Goal: Task Accomplishment & Management: Manage account settings

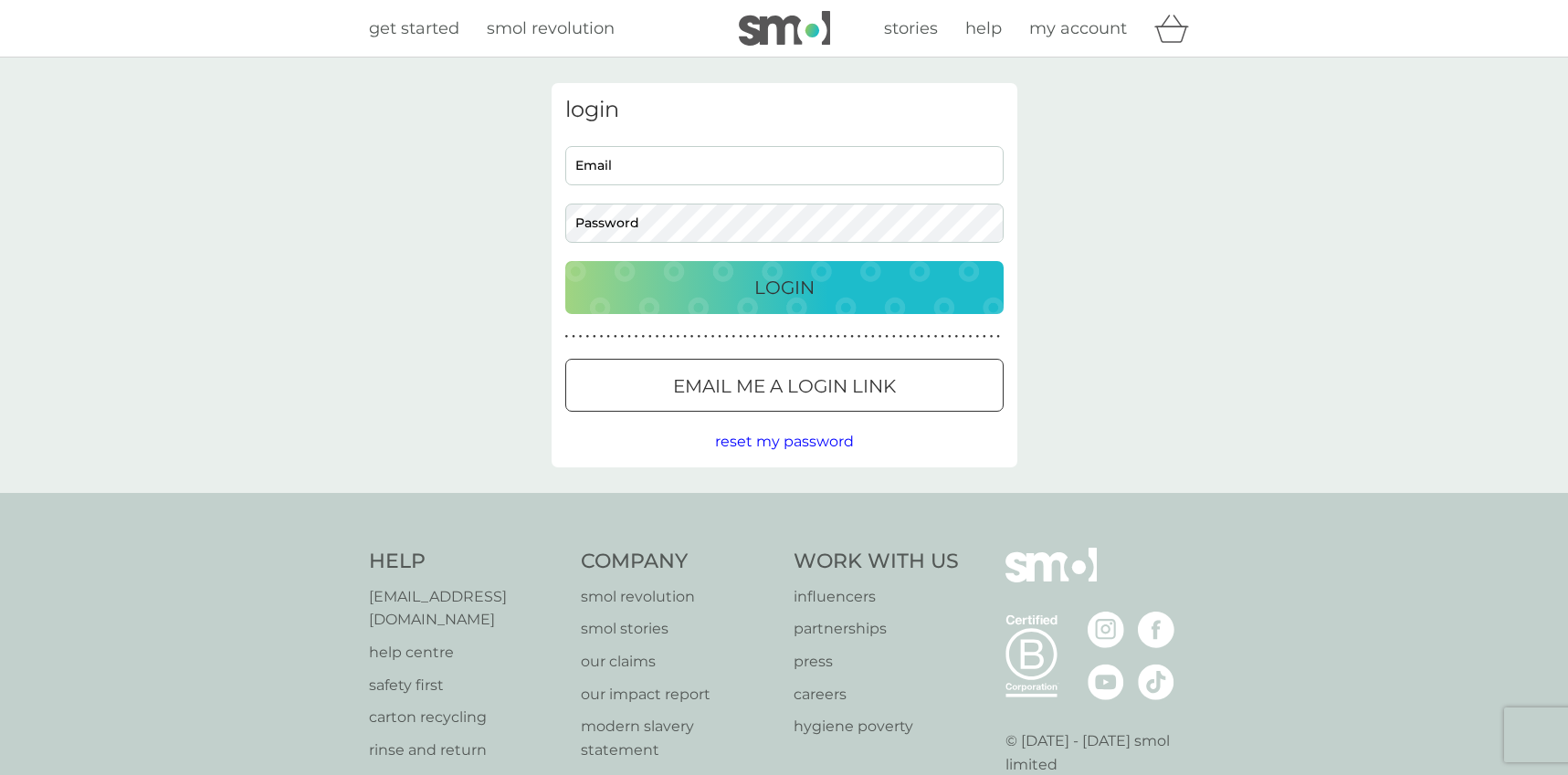
click at [664, 161] on input "Email" at bounding box center [785, 165] width 438 height 39
type input "[PERSON_NAME][EMAIL_ADDRESS][PERSON_NAME][DOMAIN_NAME]"
click at [669, 307] on button "Login" at bounding box center [785, 287] width 438 height 53
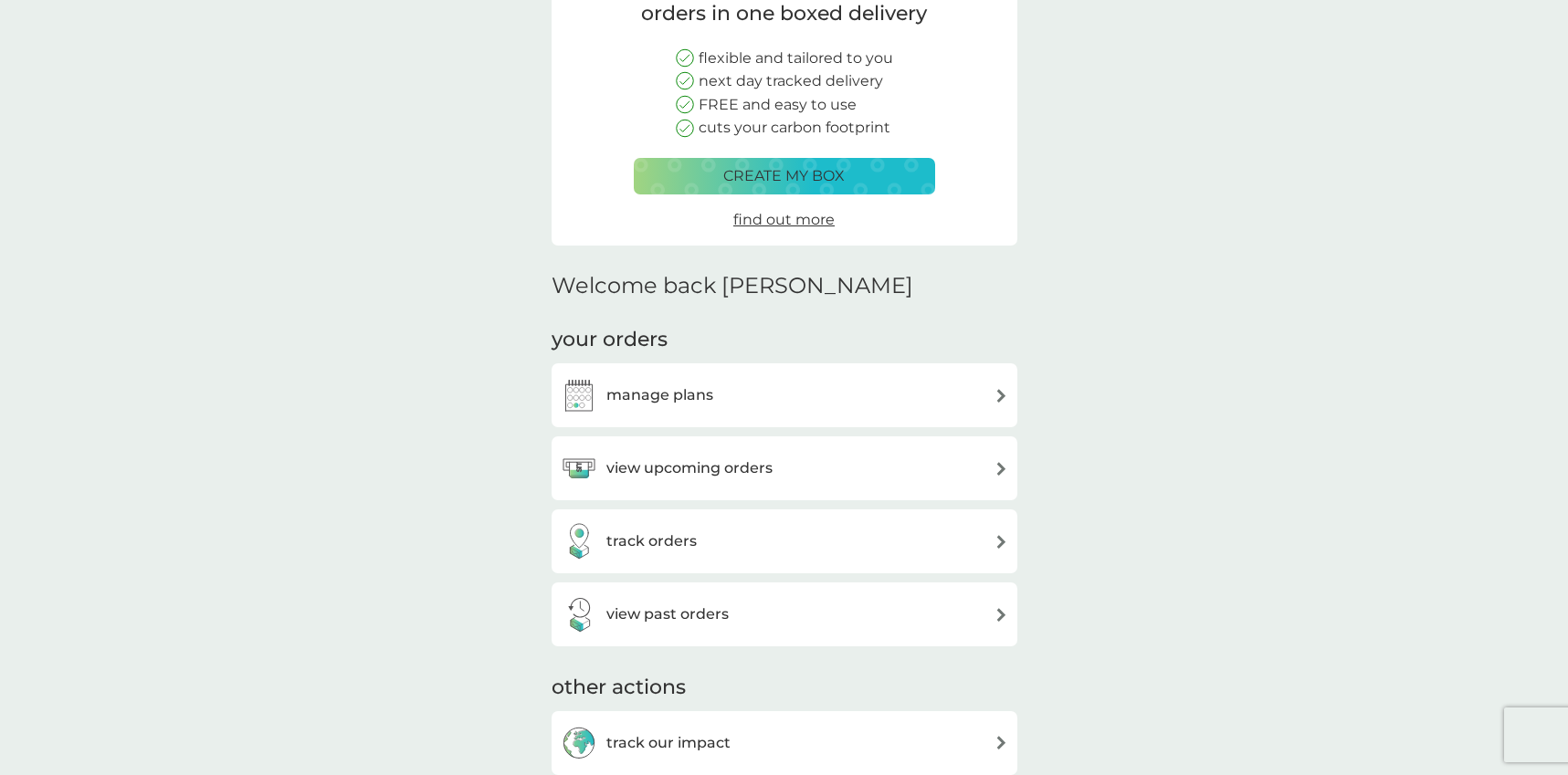
scroll to position [332, 0]
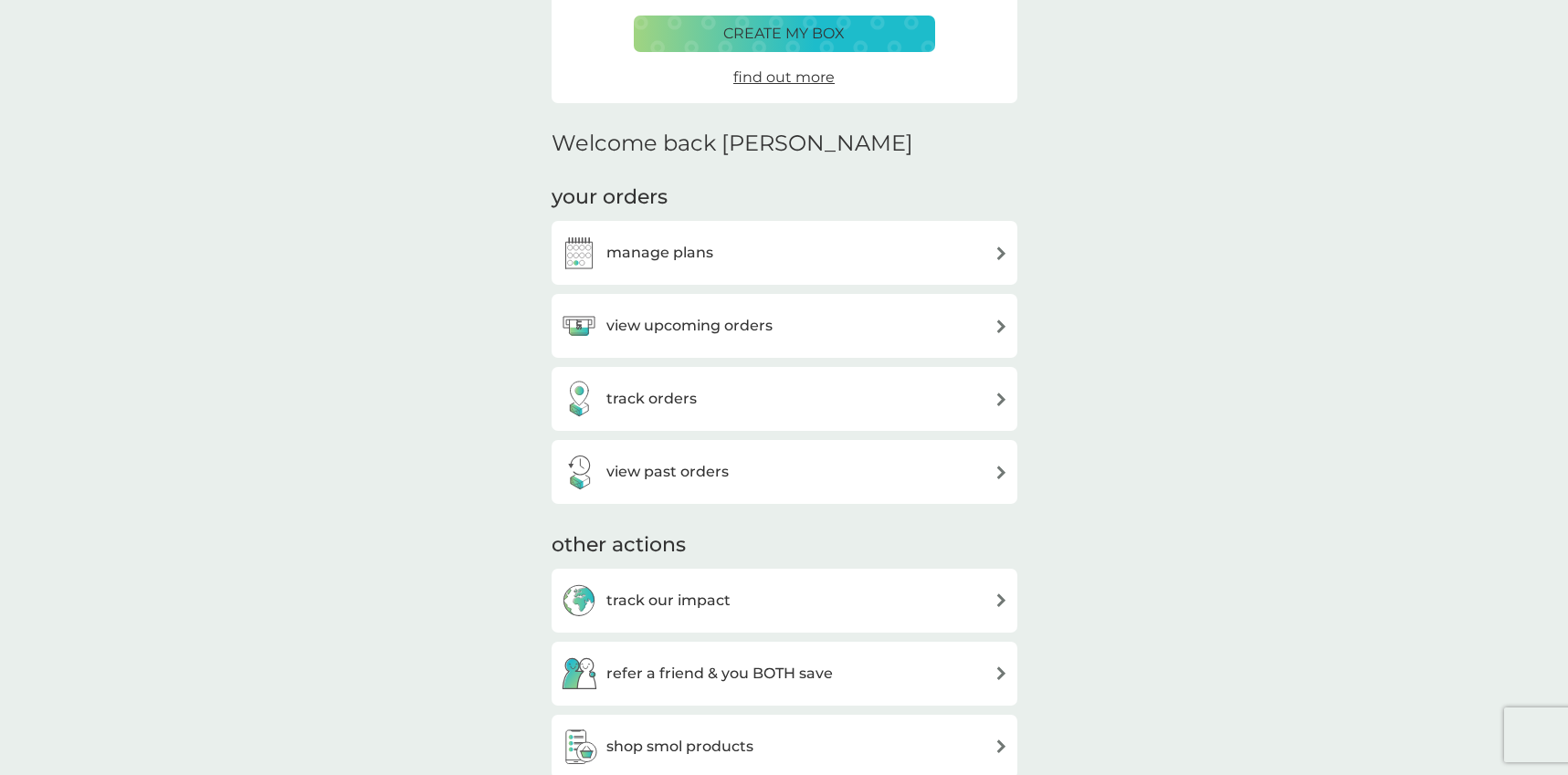
click at [682, 246] on h3 "manage plans" at bounding box center [659, 253] width 107 height 24
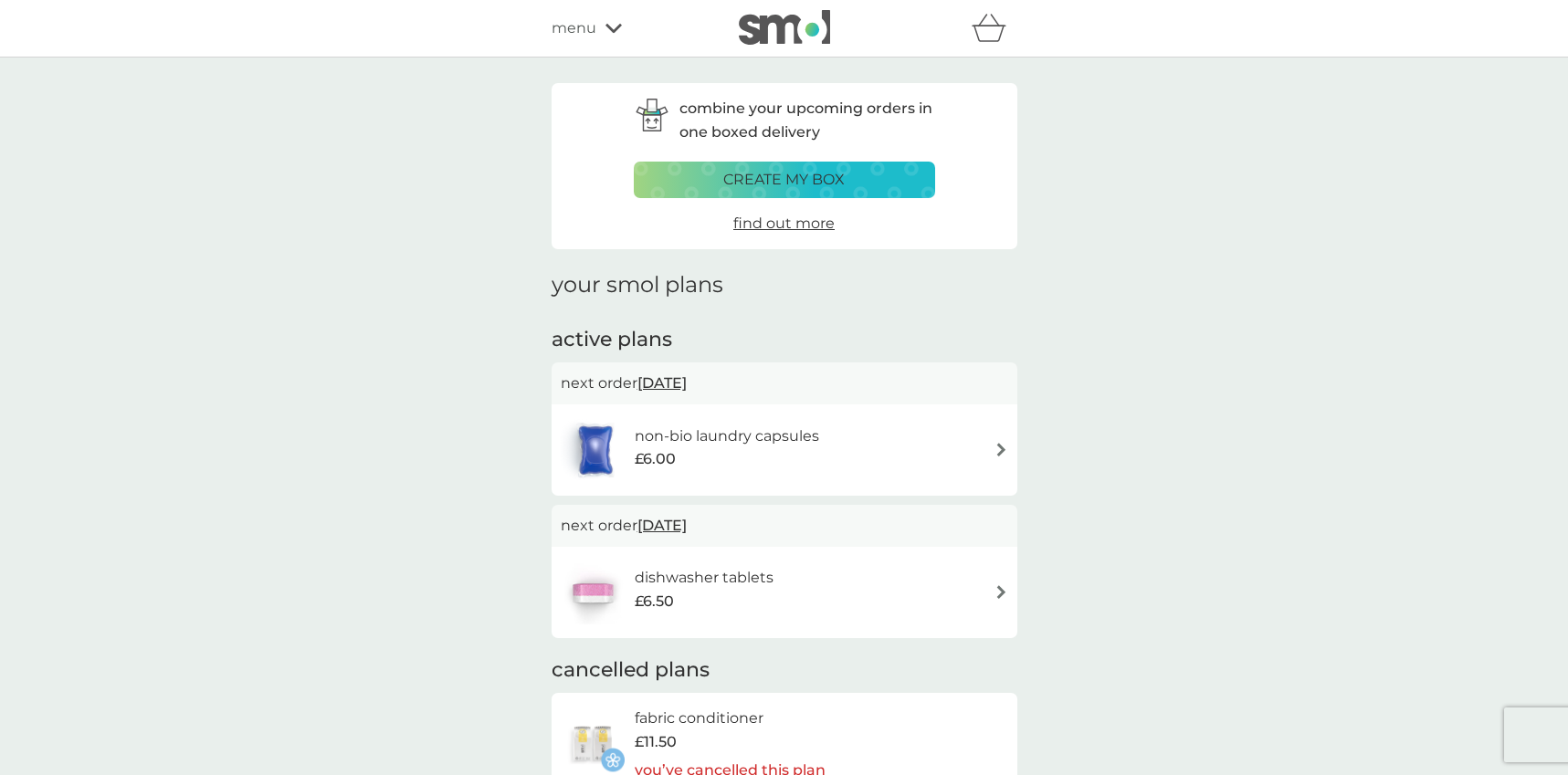
click at [1000, 445] on img at bounding box center [1002, 450] width 14 height 14
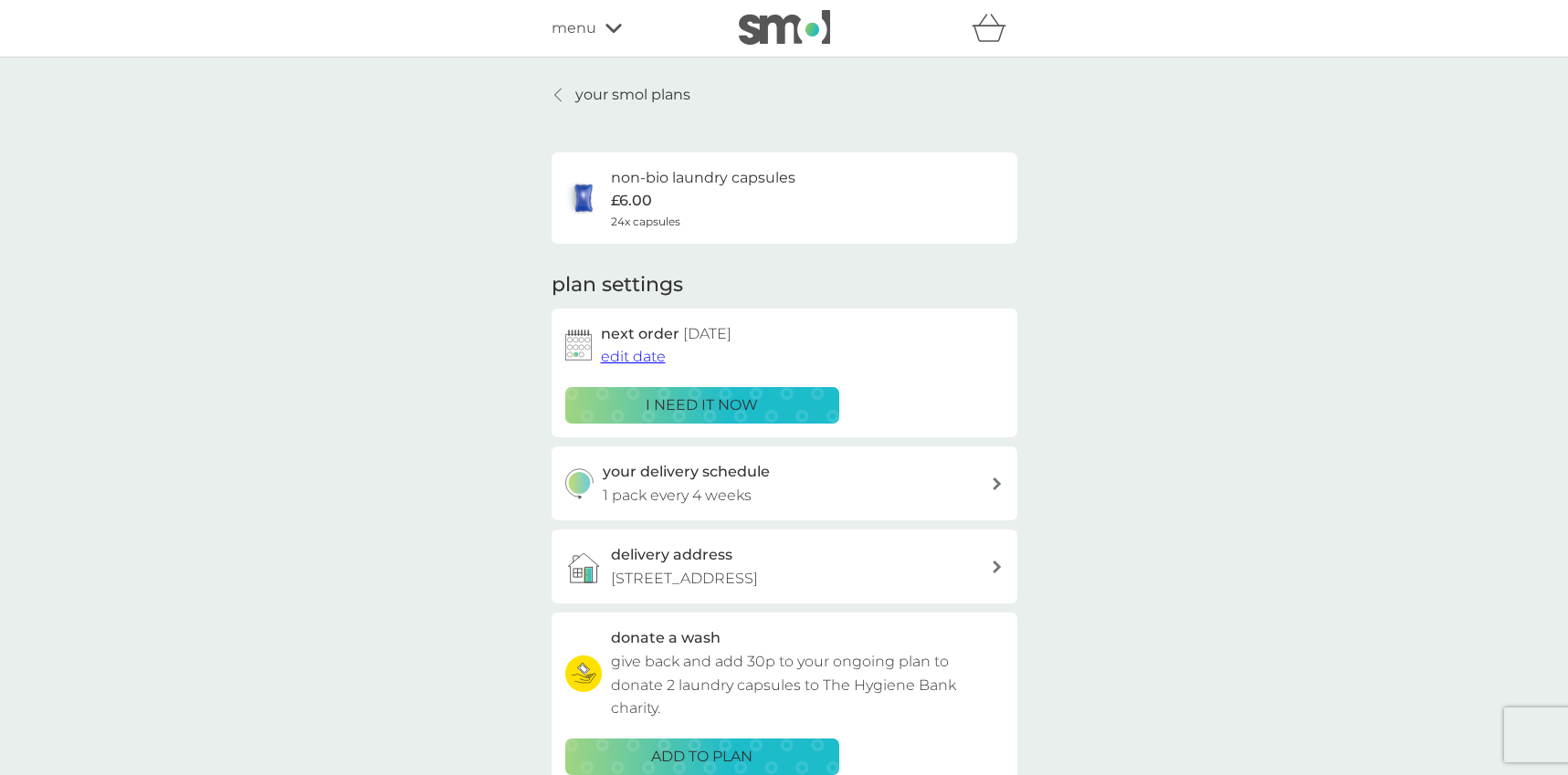
click at [653, 360] on span "edit date" at bounding box center [633, 356] width 65 height 17
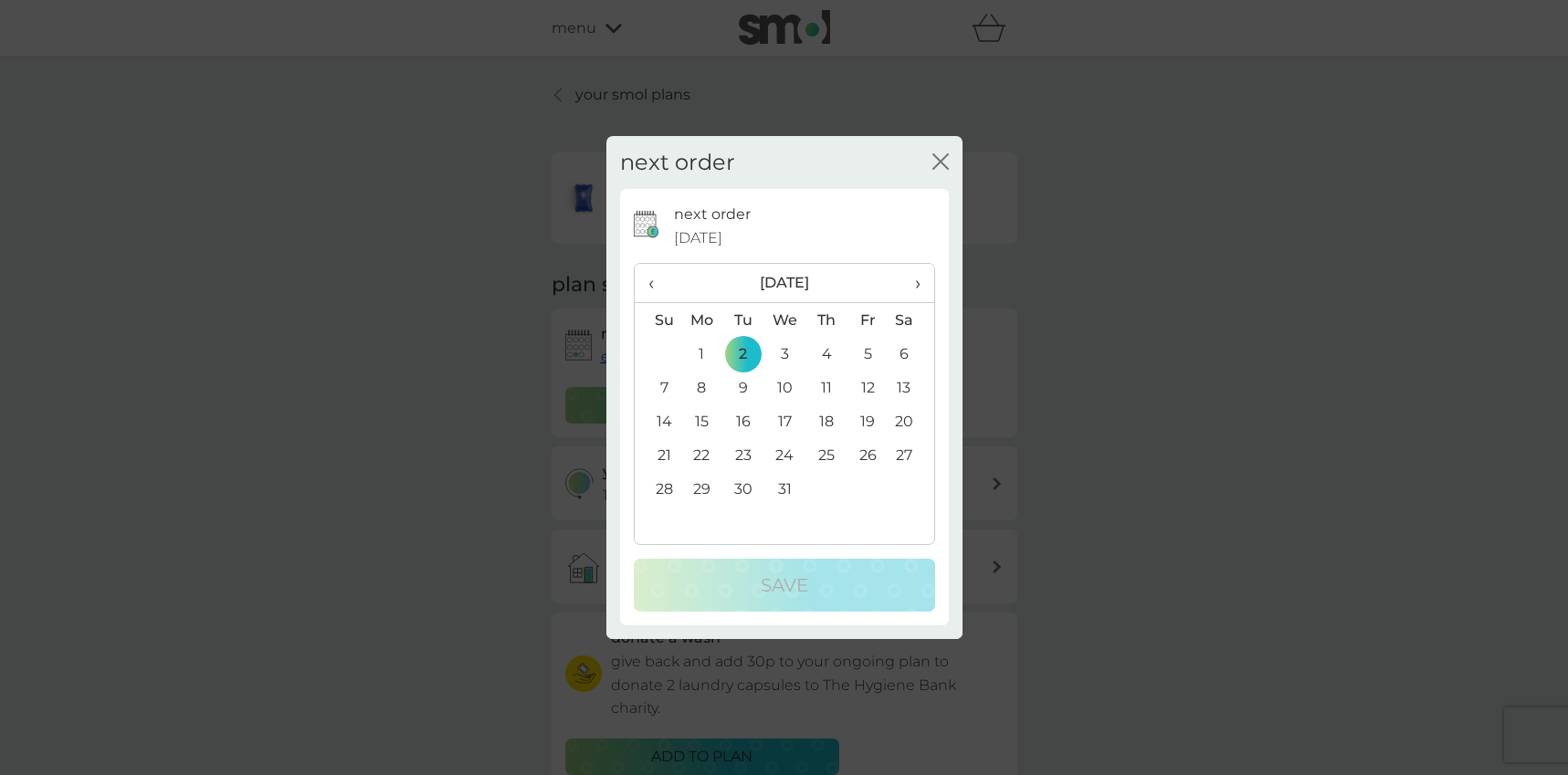
click at [923, 280] on th "›" at bounding box center [911, 283] width 46 height 39
click at [827, 386] on td "8" at bounding box center [826, 388] width 41 height 34
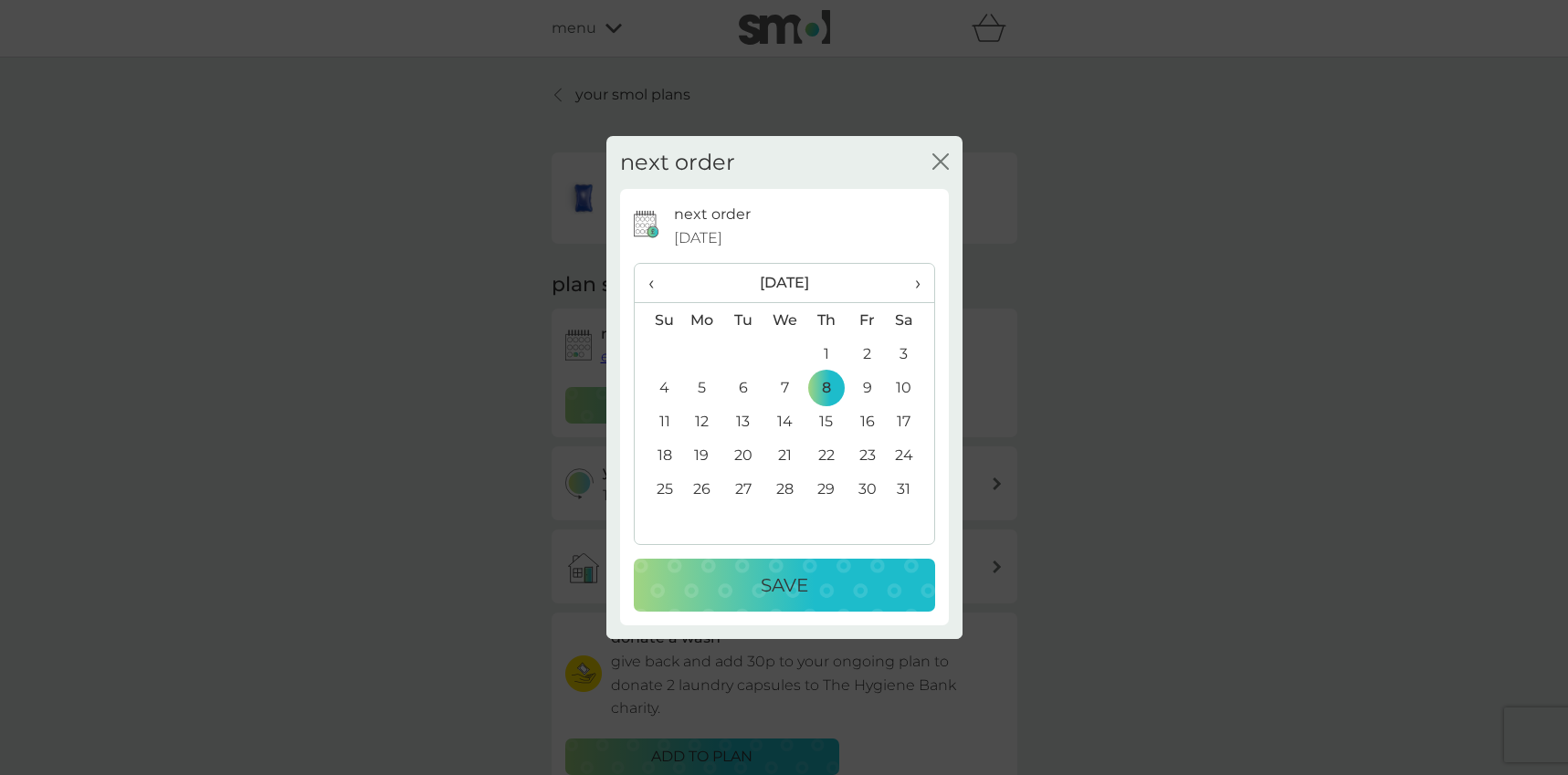
click at [836, 587] on div "Save" at bounding box center [785, 585] width 265 height 29
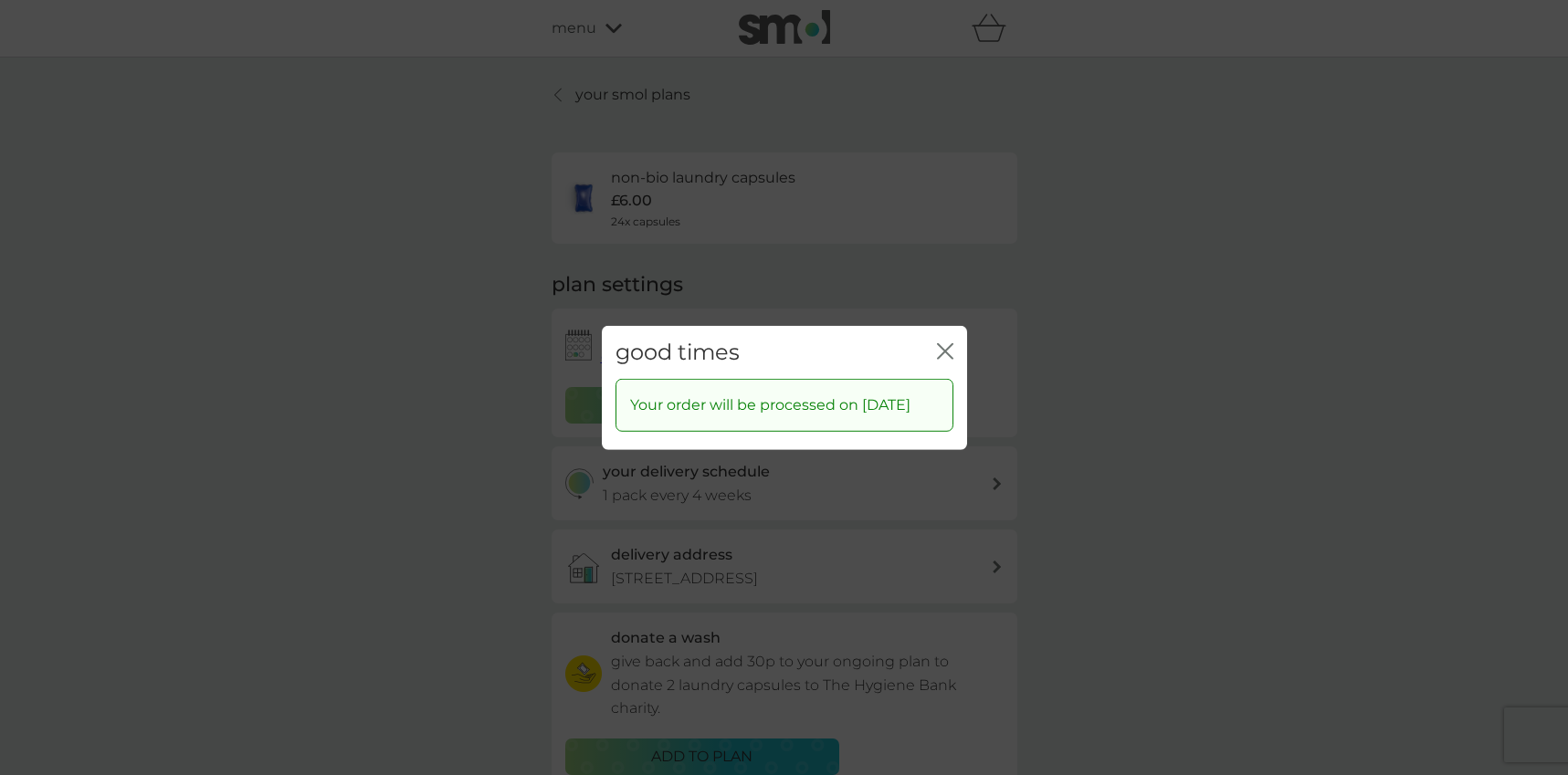
click at [942, 343] on icon "close" at bounding box center [945, 351] width 17 height 17
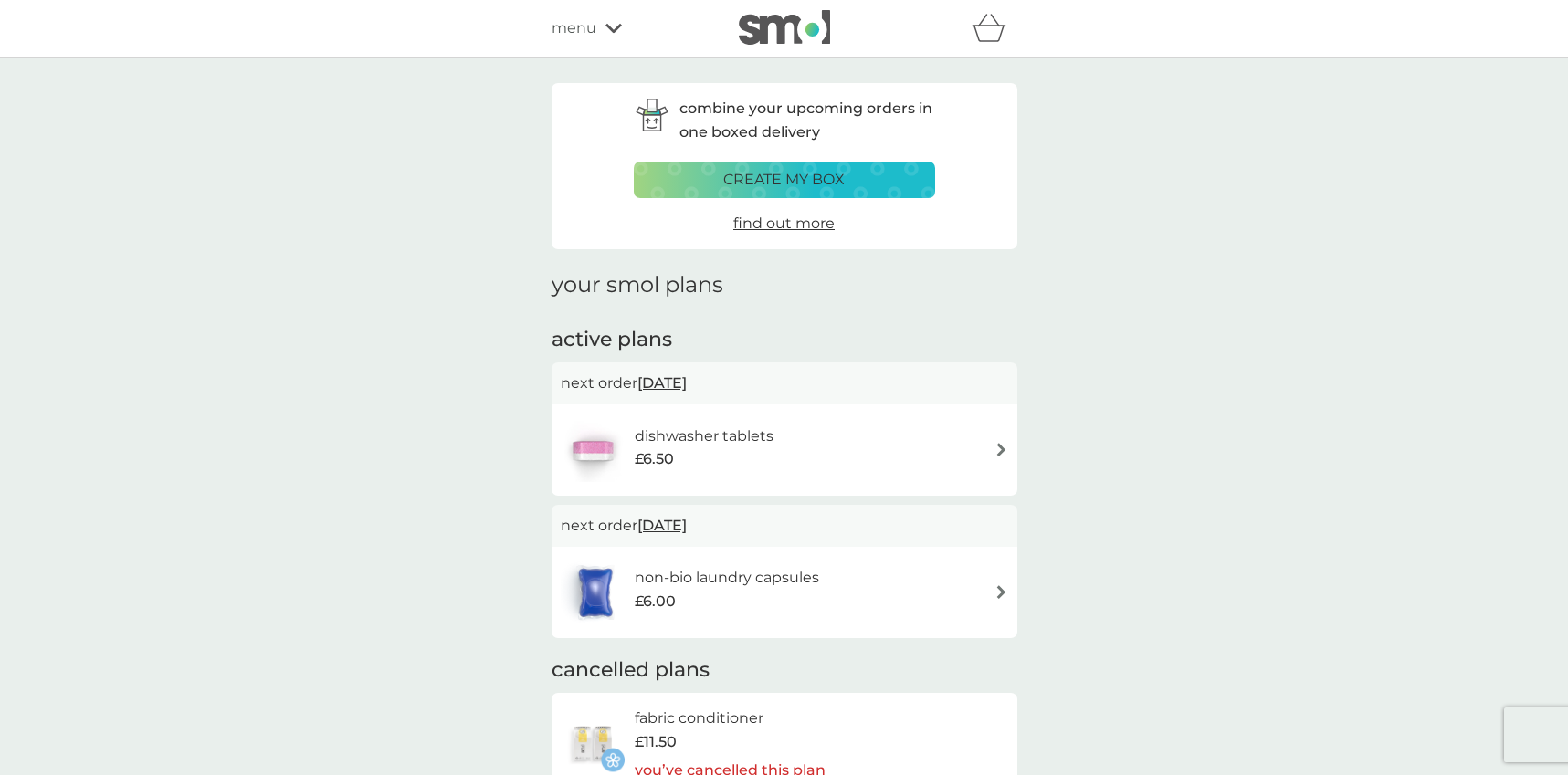
click at [749, 431] on h6 "dishwasher tablets" at bounding box center [703, 436] width 138 height 24
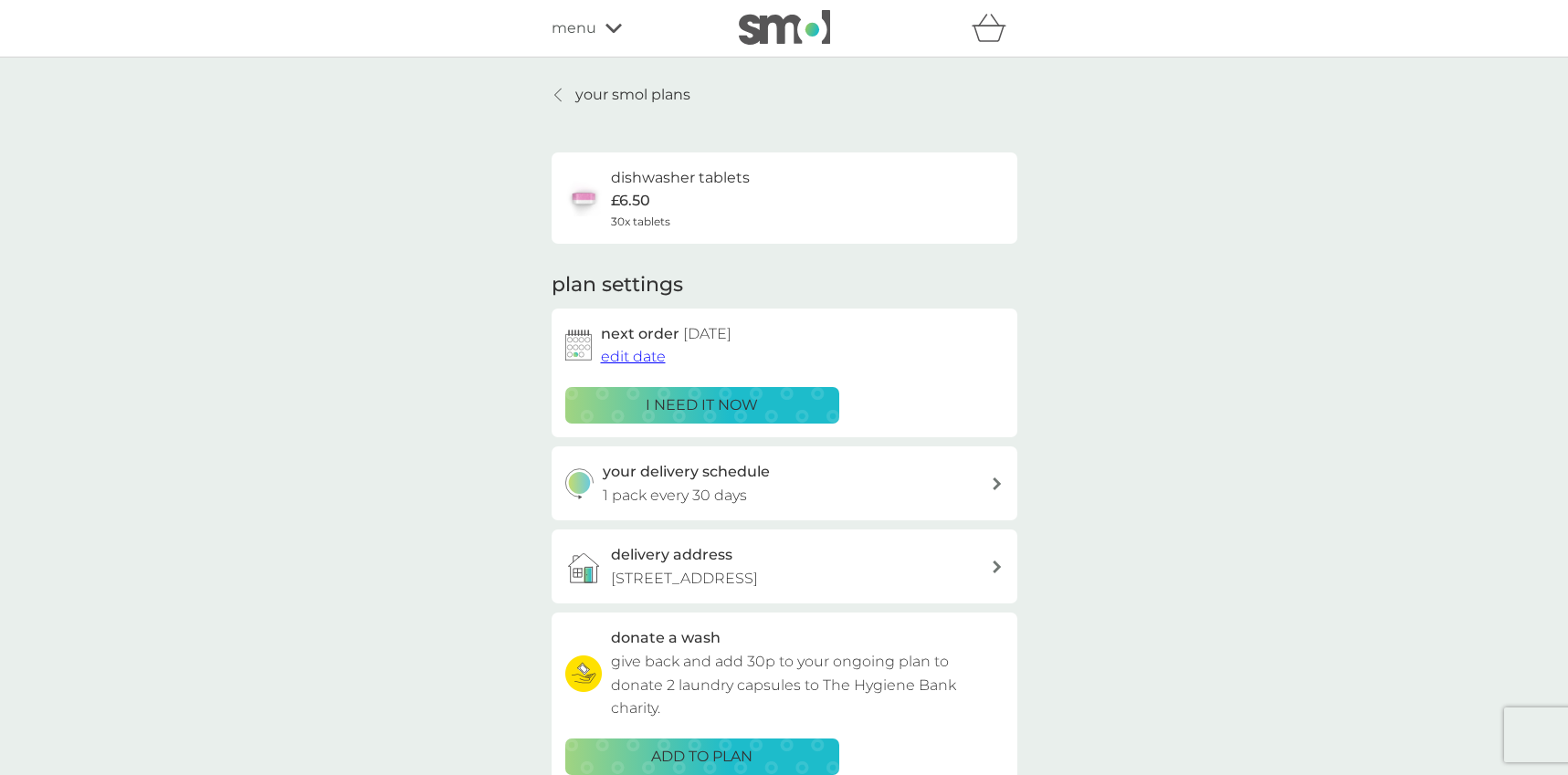
click at [642, 358] on span "edit date" at bounding box center [633, 356] width 65 height 17
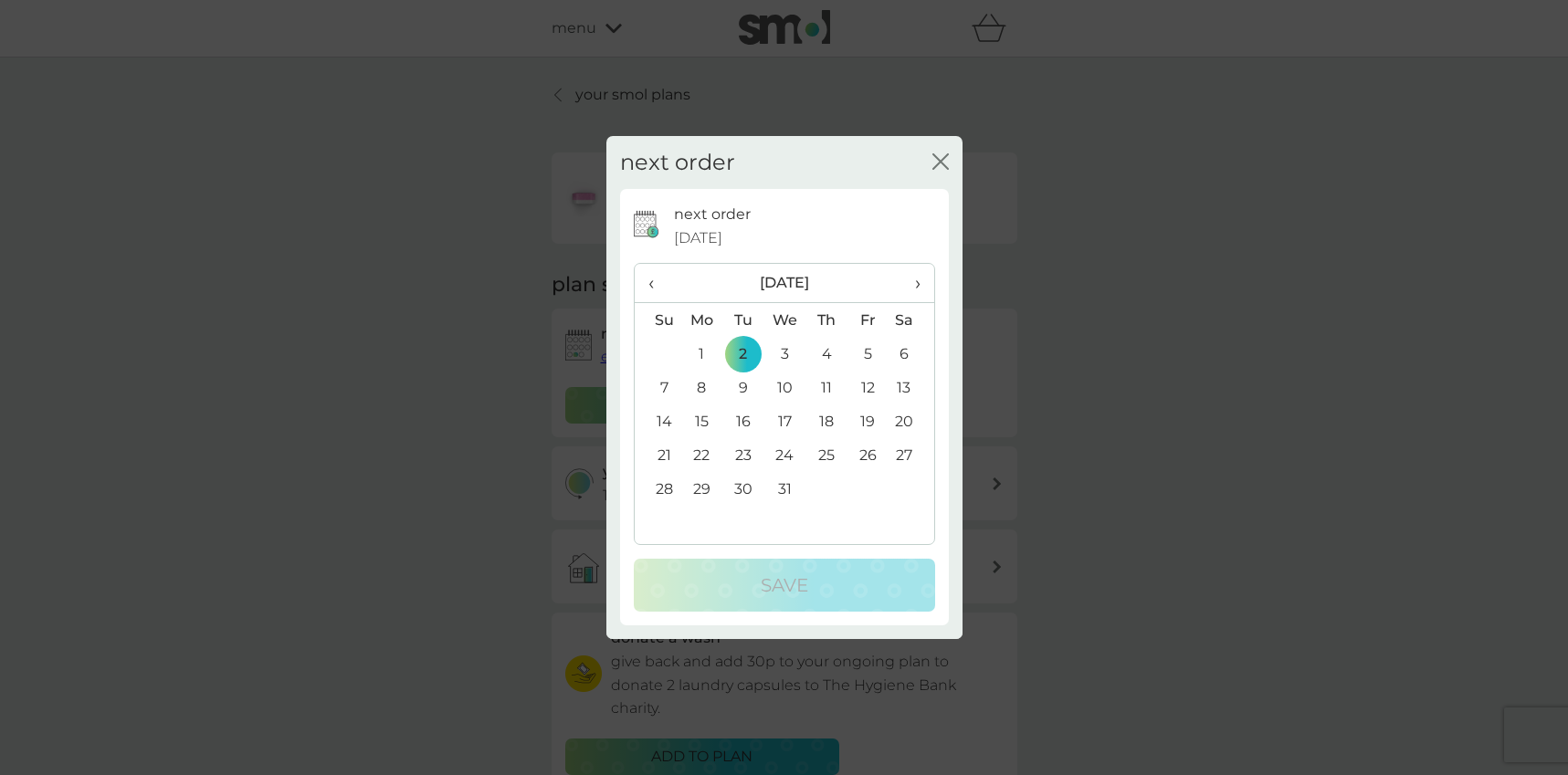
click at [919, 285] on th "›" at bounding box center [911, 283] width 46 height 39
click at [786, 388] on td "7" at bounding box center [785, 388] width 42 height 34
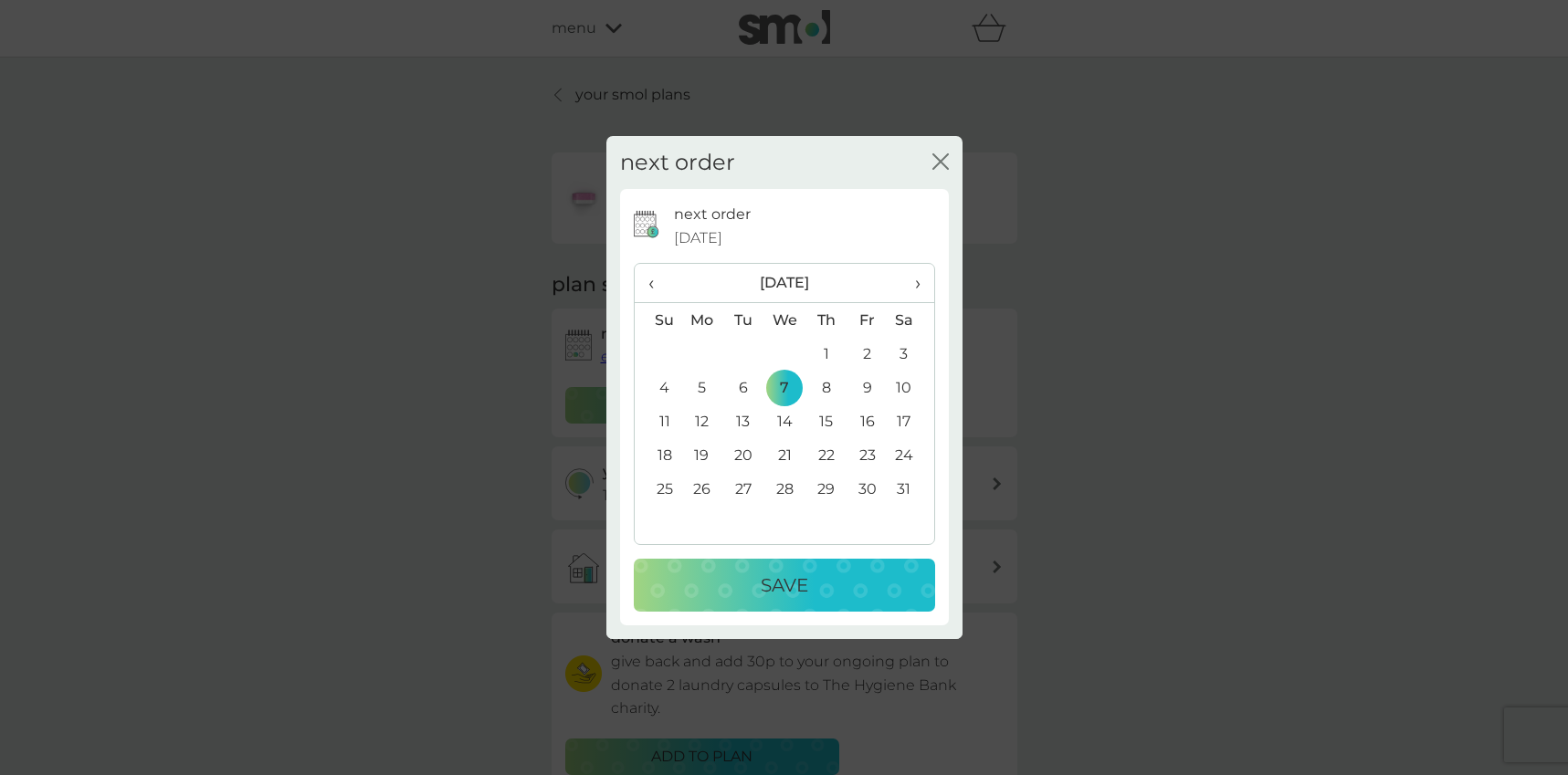
click at [833, 588] on div "Save" at bounding box center [785, 585] width 265 height 29
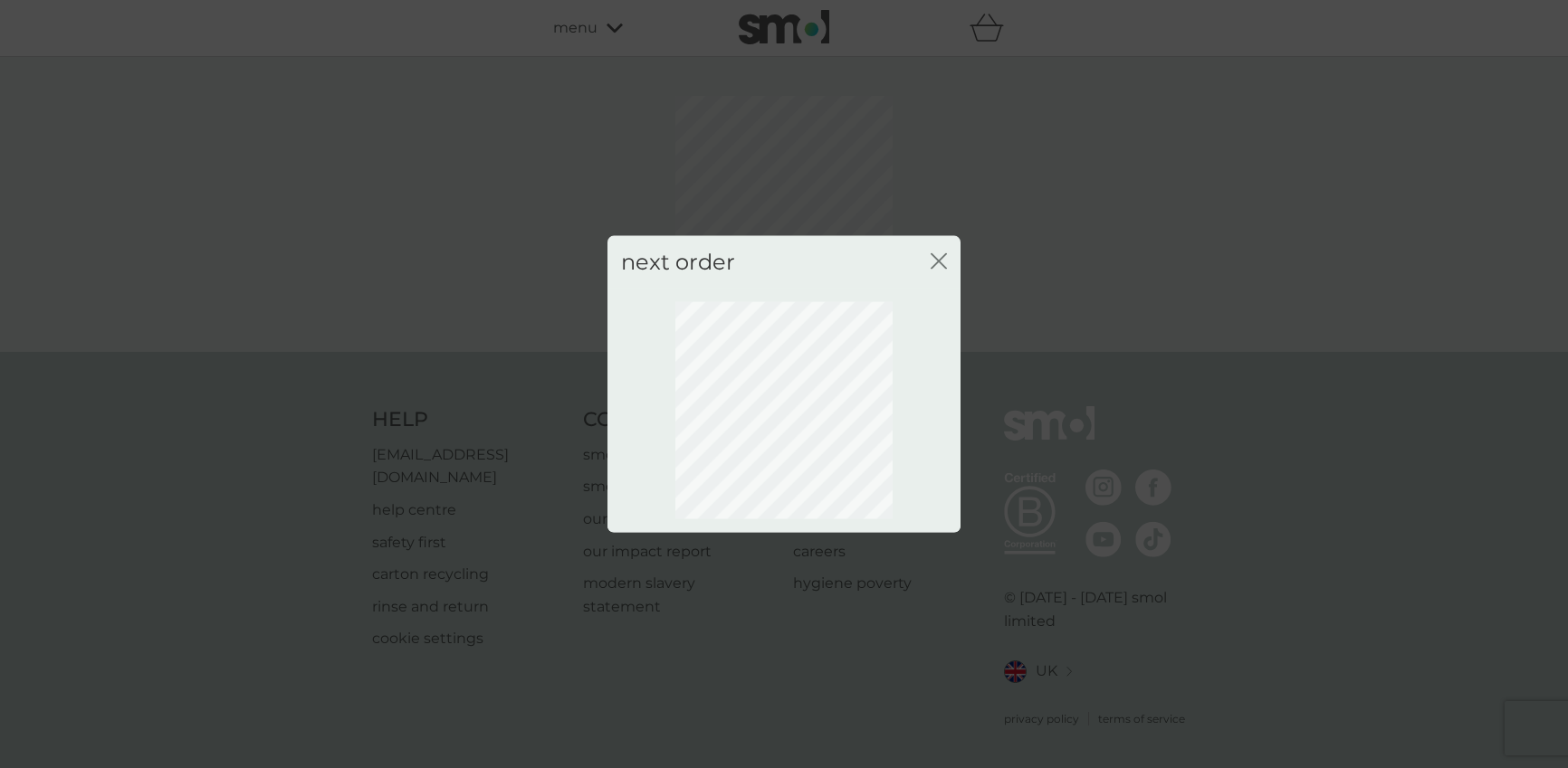
click at [939, 257] on icon "close" at bounding box center [939, 261] width 17 height 17
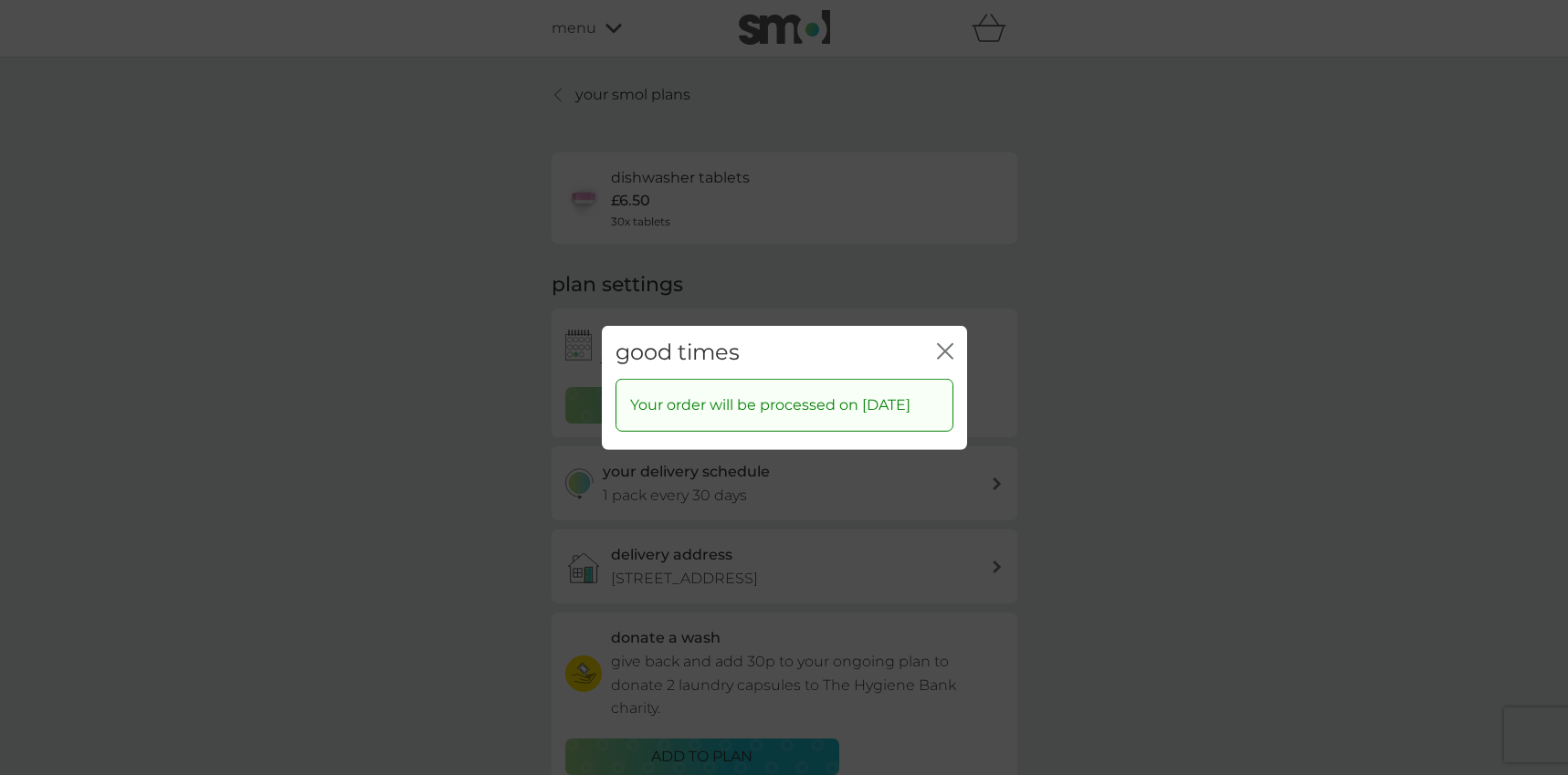
click at [959, 331] on div "good times close" at bounding box center [784, 352] width 366 height 54
click at [945, 344] on icon "close" at bounding box center [948, 351] width 7 height 15
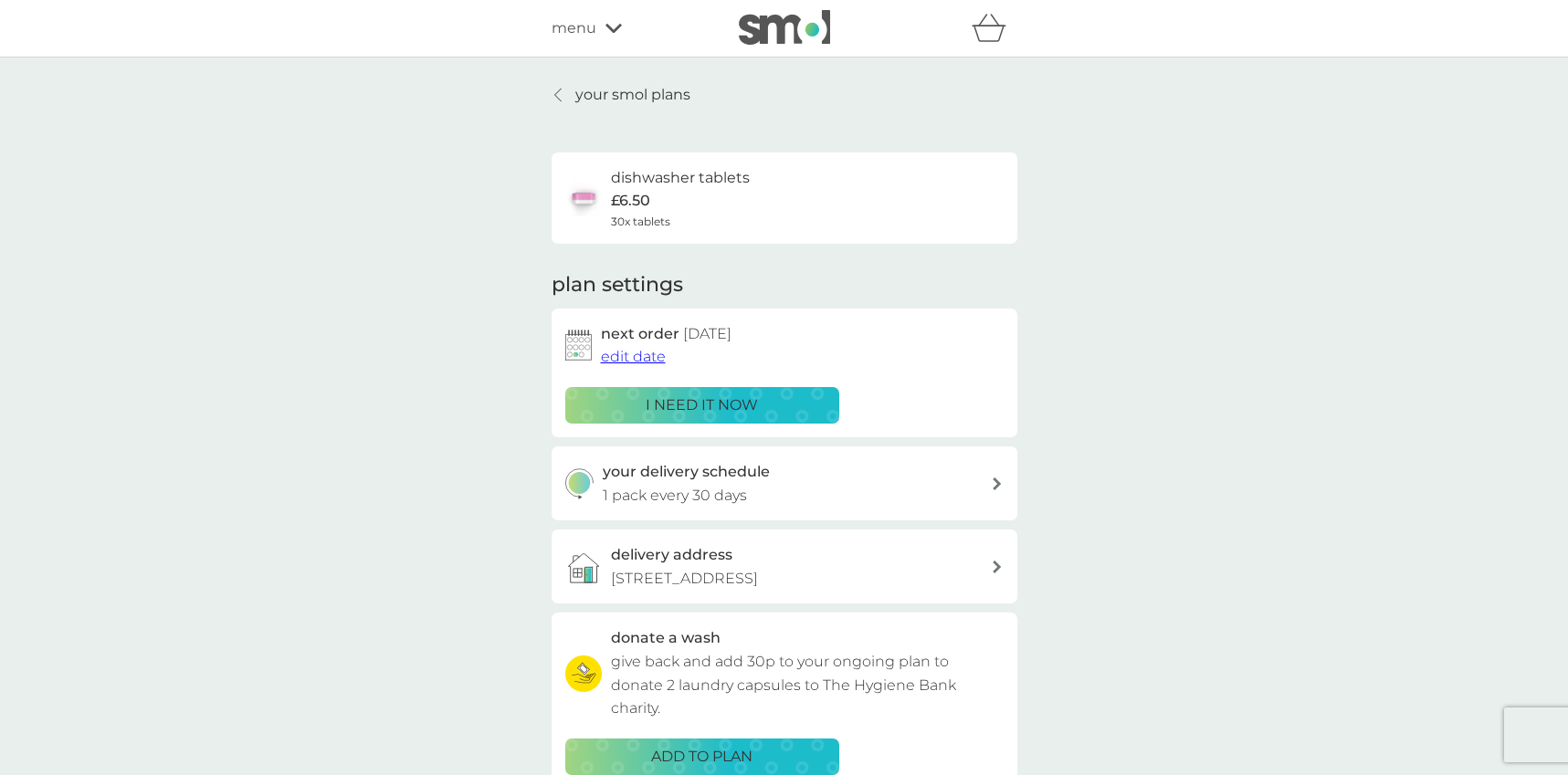
click at [579, 97] on p "your smol plans" at bounding box center [634, 95] width 116 height 24
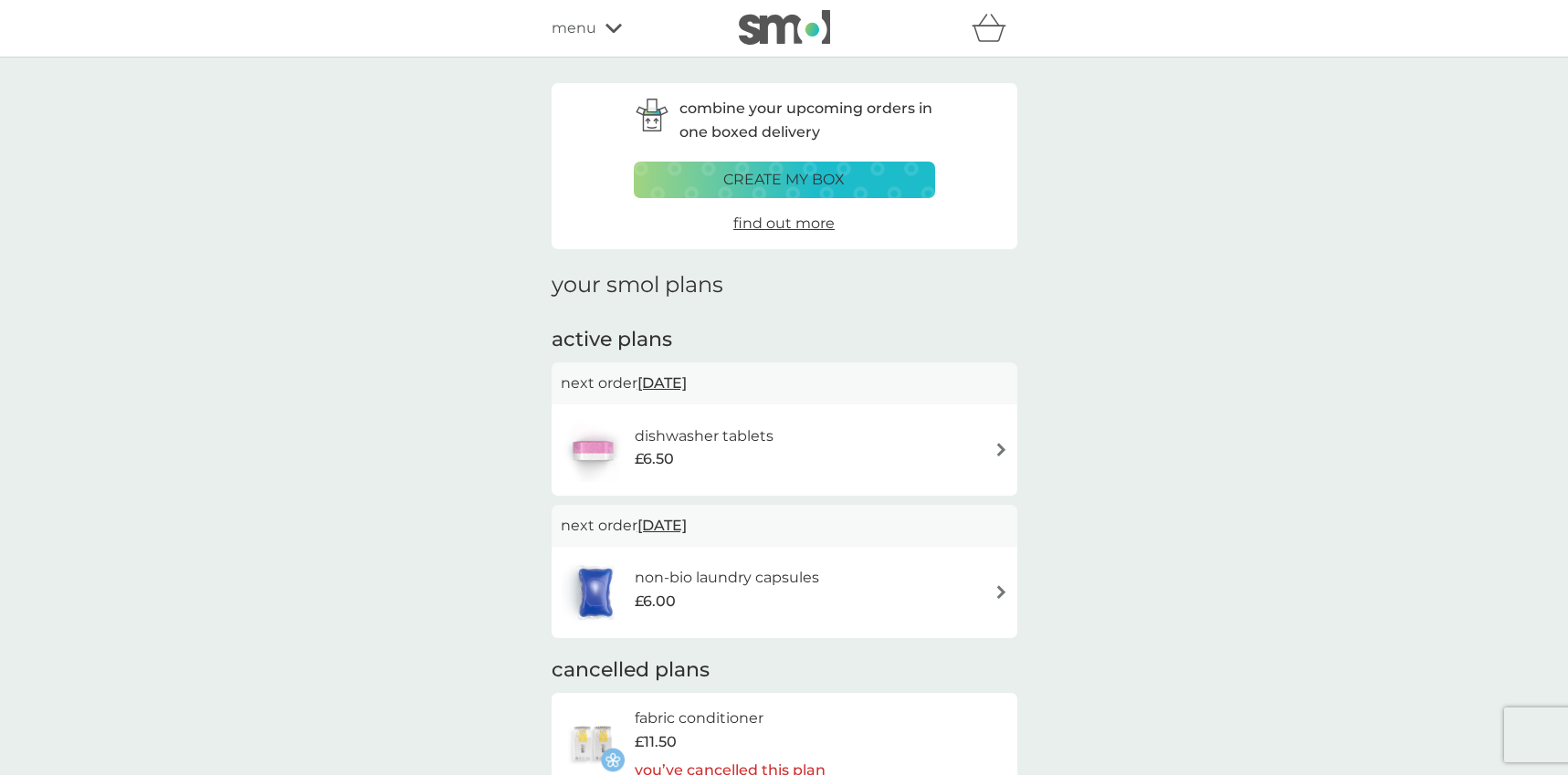
click at [662, 381] on span "[DATE]" at bounding box center [662, 384] width 50 height 36
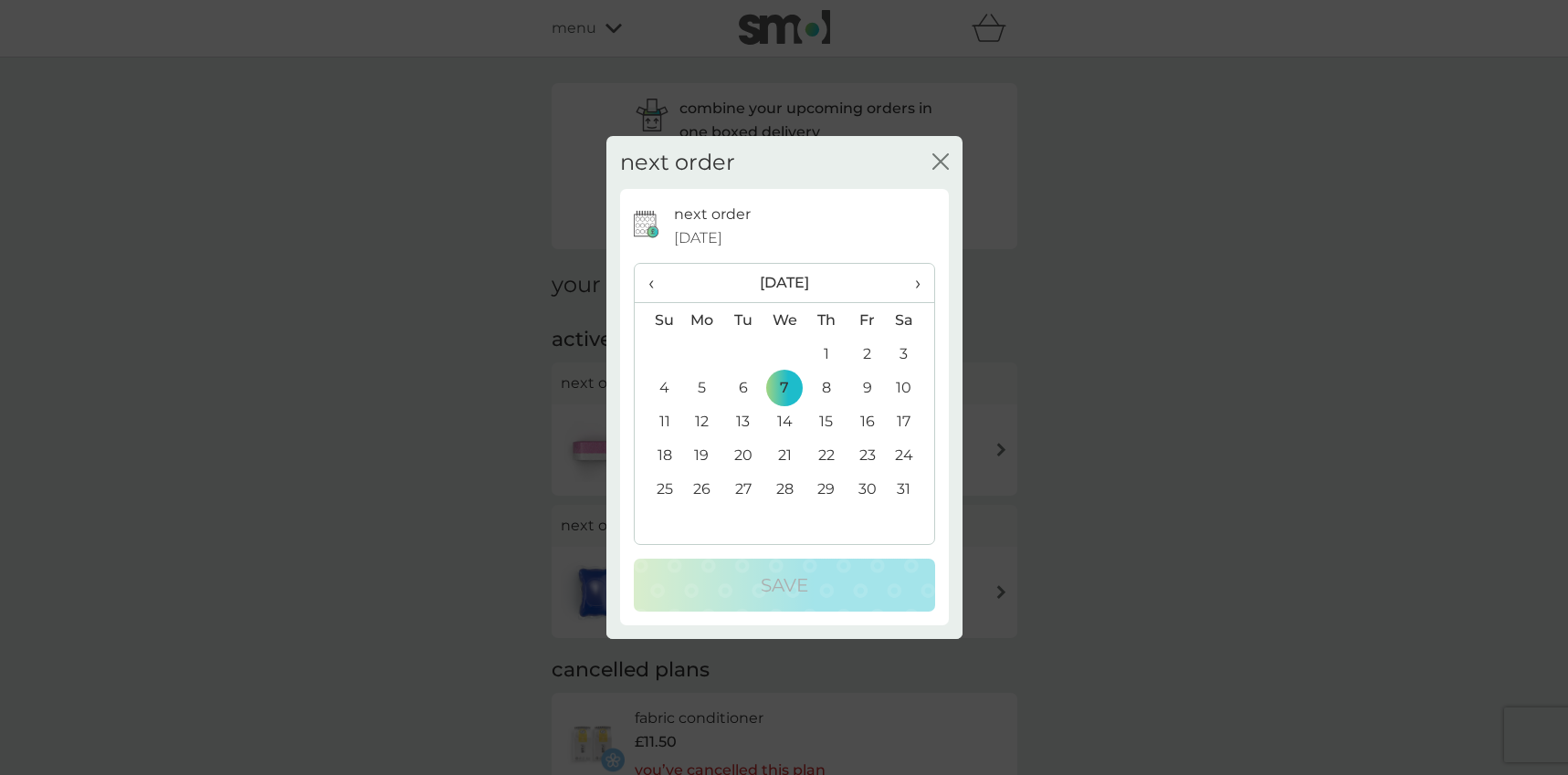
click at [834, 388] on td "8" at bounding box center [826, 388] width 41 height 34
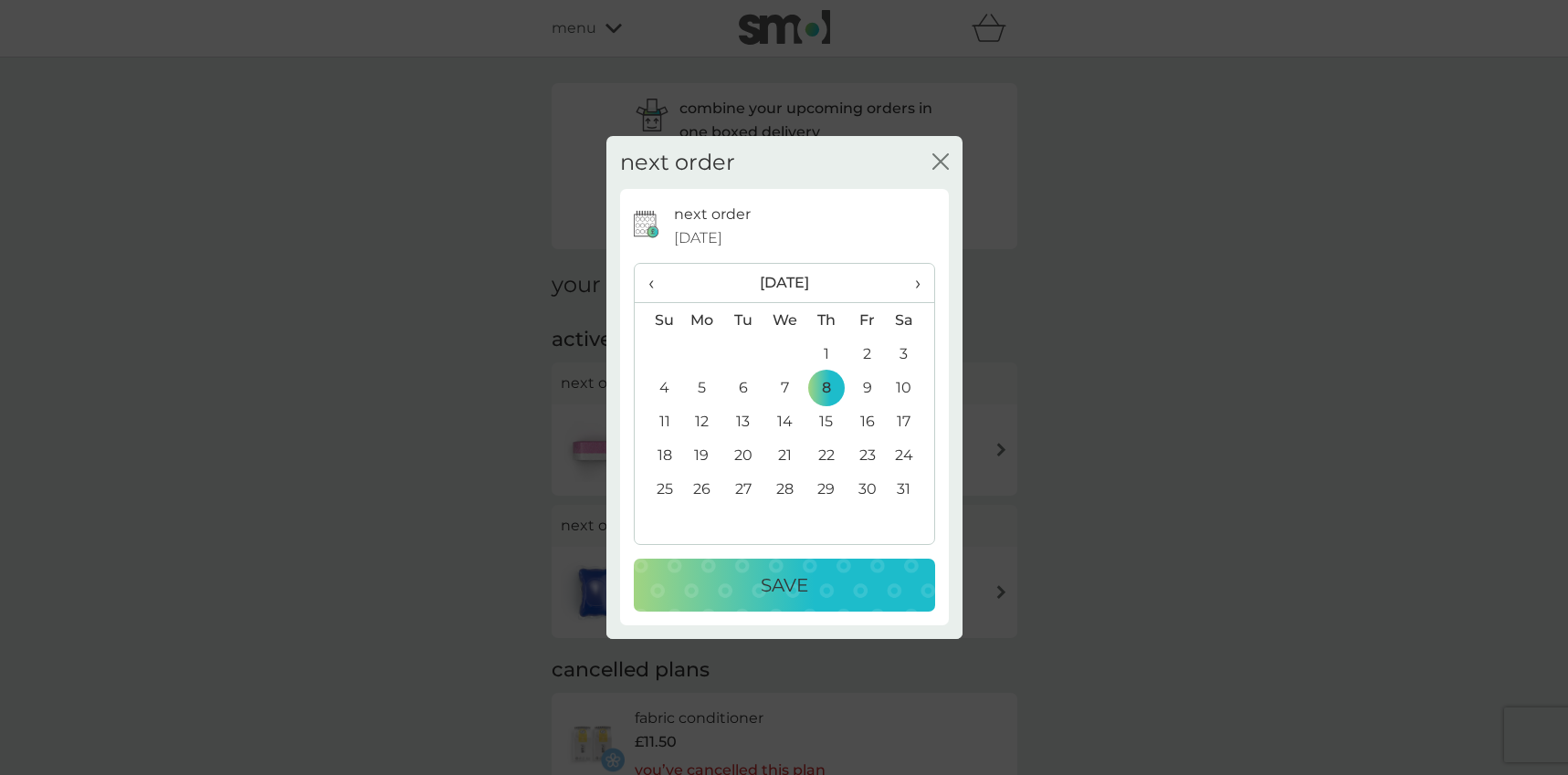
click at [814, 576] on div "Save" at bounding box center [785, 585] width 265 height 29
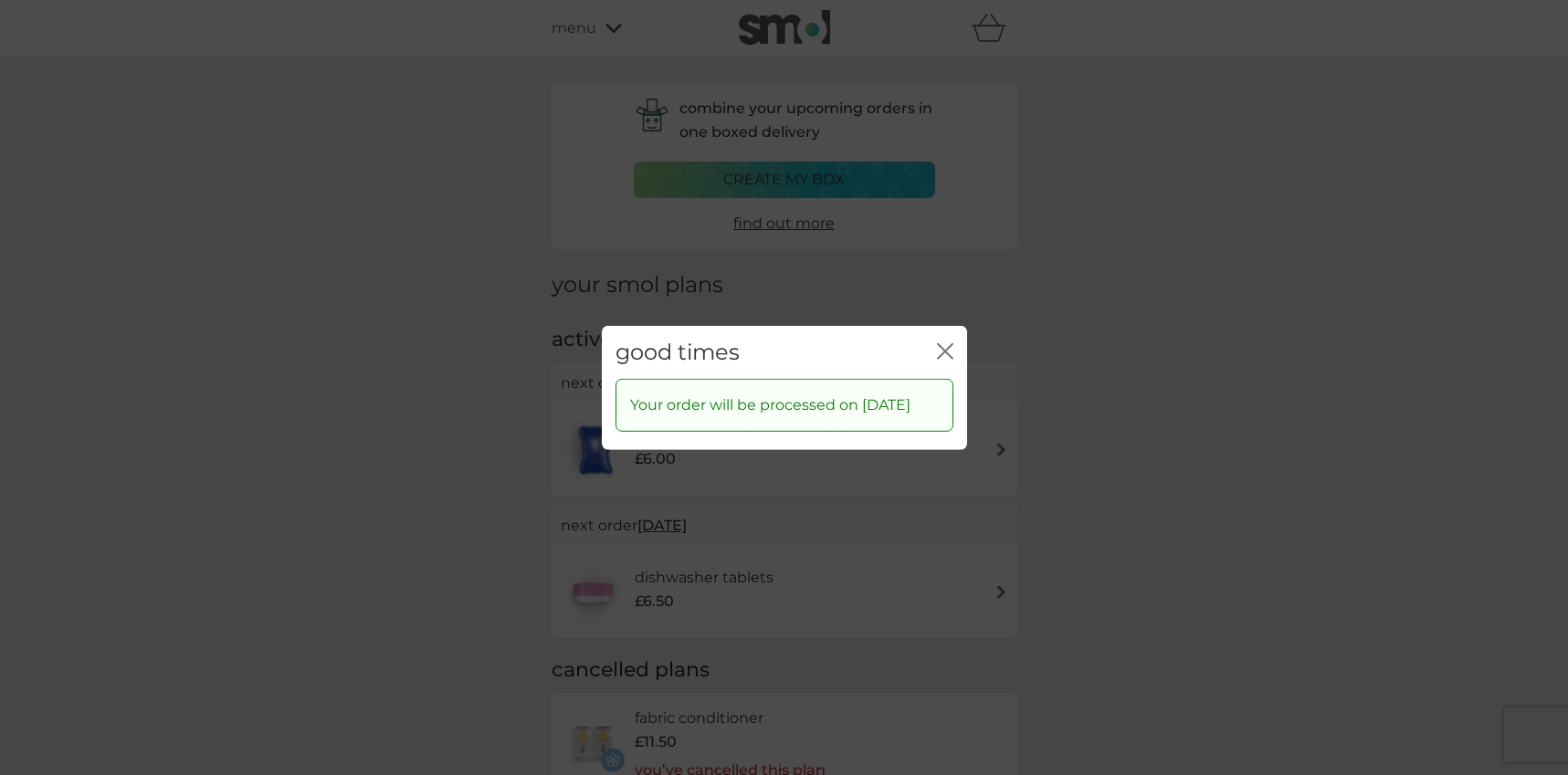
click at [941, 344] on icon "close" at bounding box center [941, 351] width 7 height 15
